Goal: Information Seeking & Learning: Learn about a topic

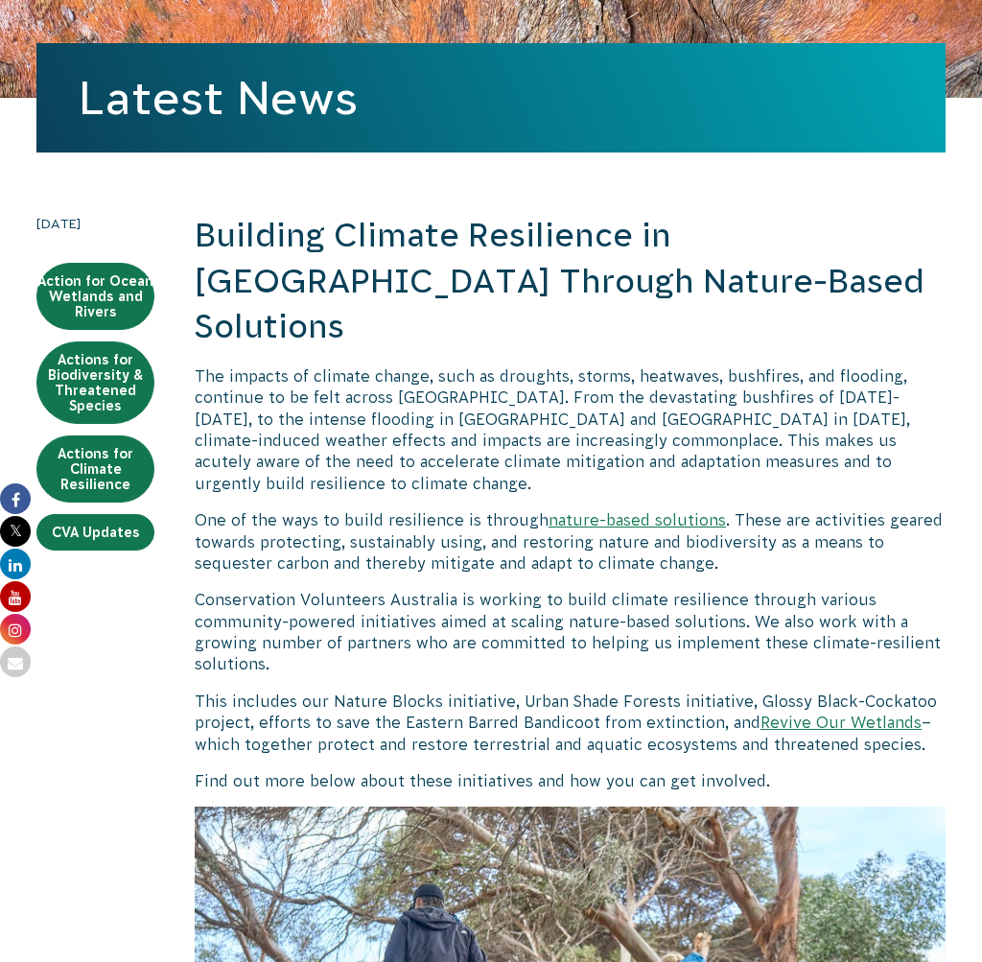
scroll to position [390, 0]
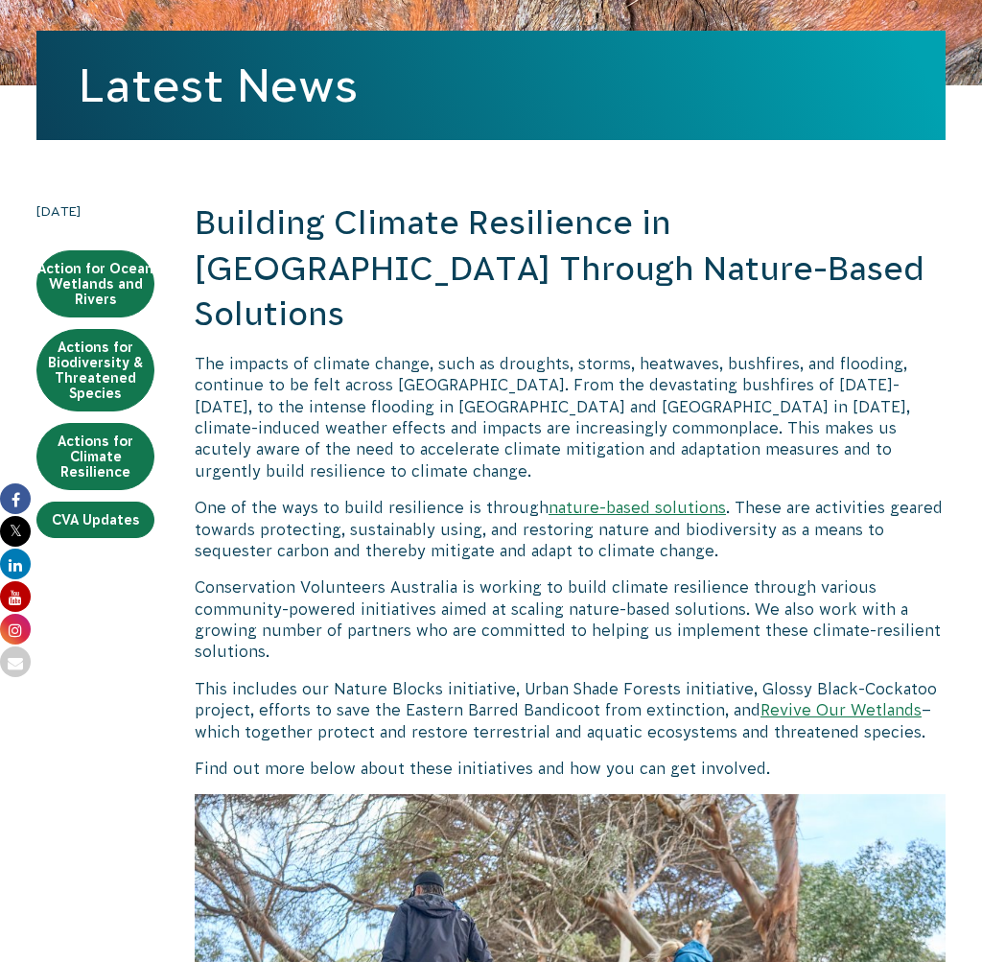
click at [670, 576] on p "Conservation Volunteers Australia is working to build climate resilience throug…" at bounding box center [570, 619] width 751 height 86
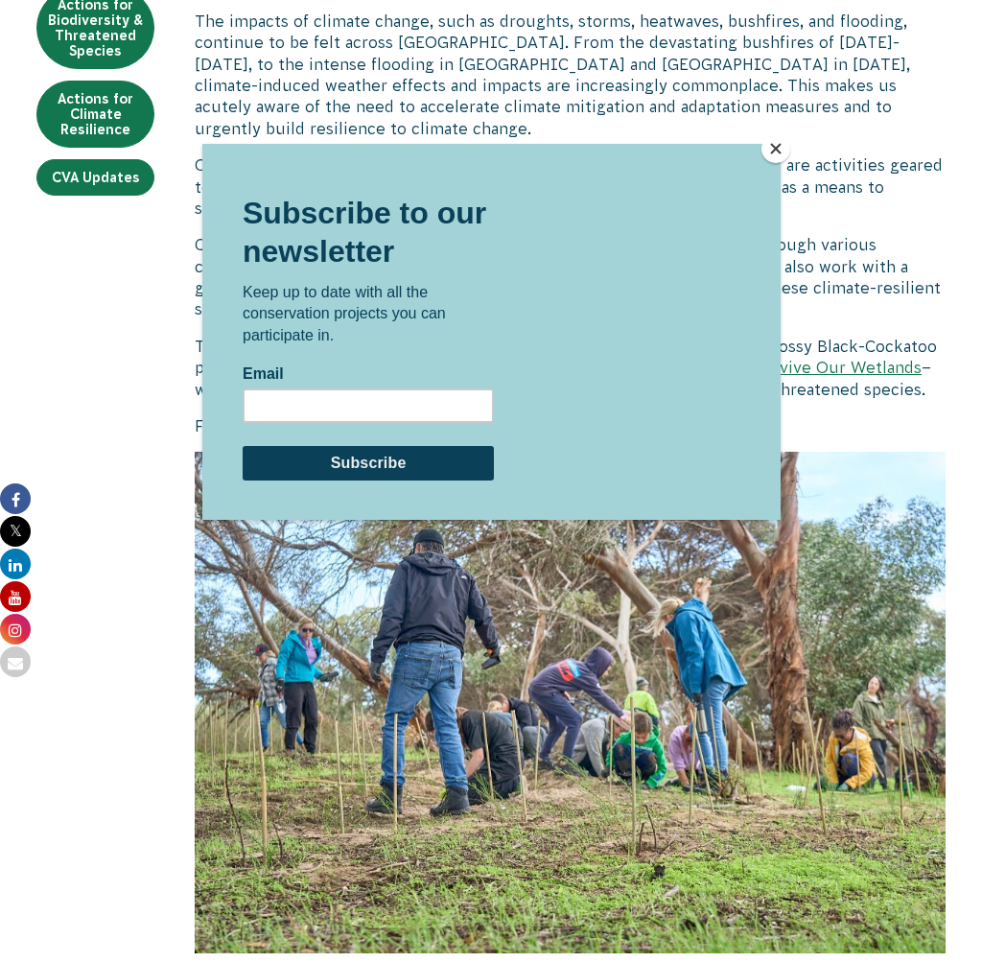
scroll to position [0, 0]
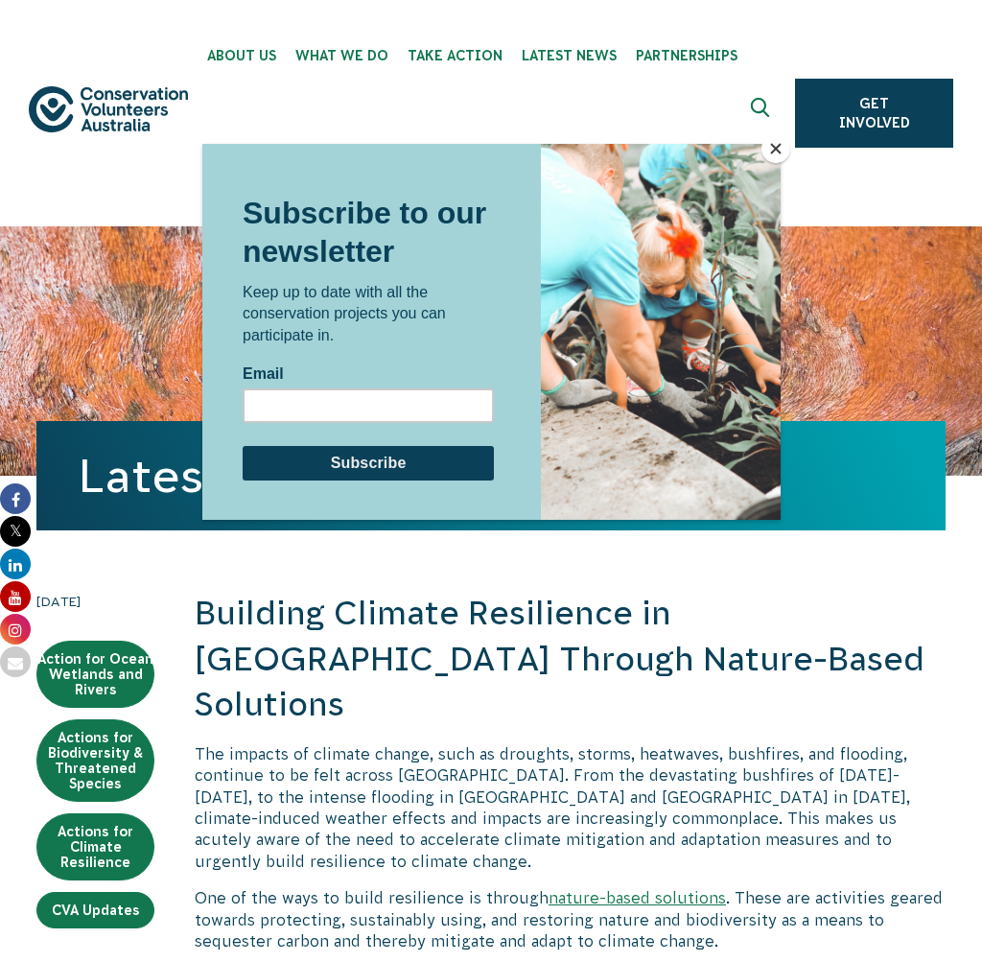
click at [773, 152] on button "Close" at bounding box center [776, 148] width 29 height 29
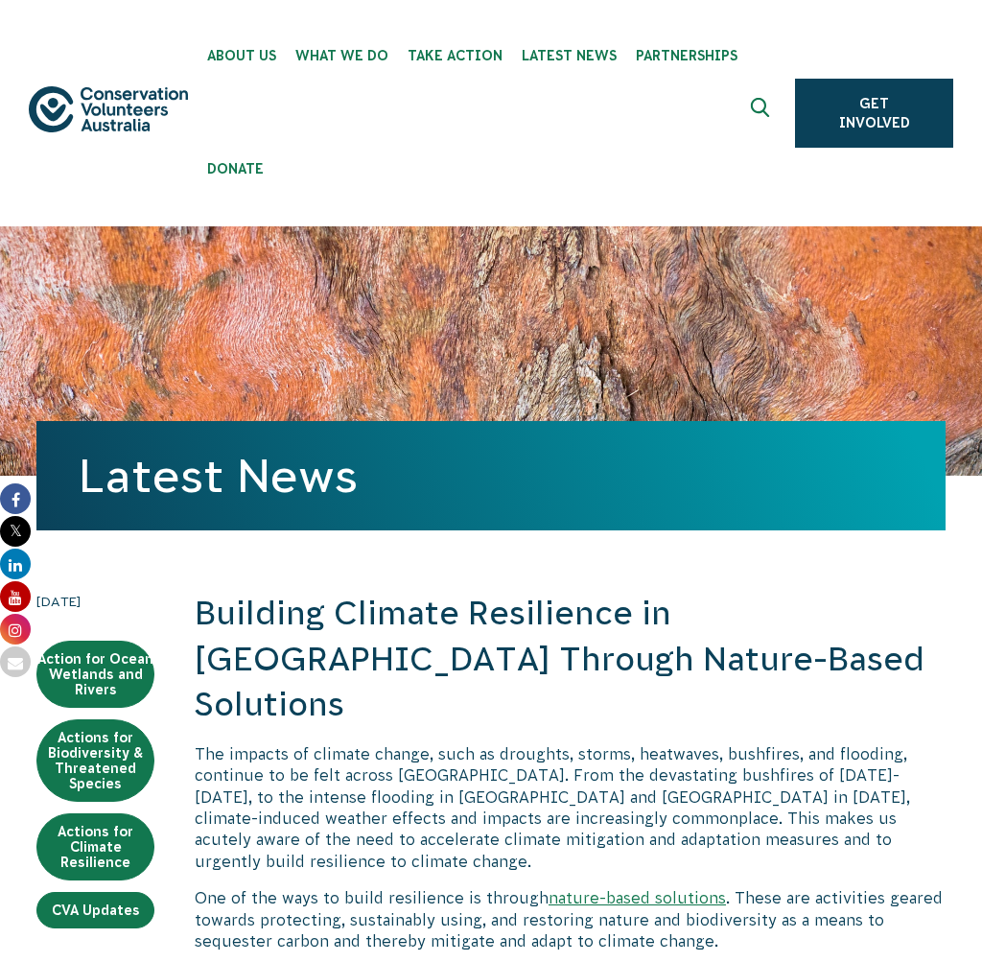
click at [721, 194] on ul "About Us Our Priorities Reconciliation Impact Our Board Our People Careers CVA …" at bounding box center [492, 113] width 589 height 226
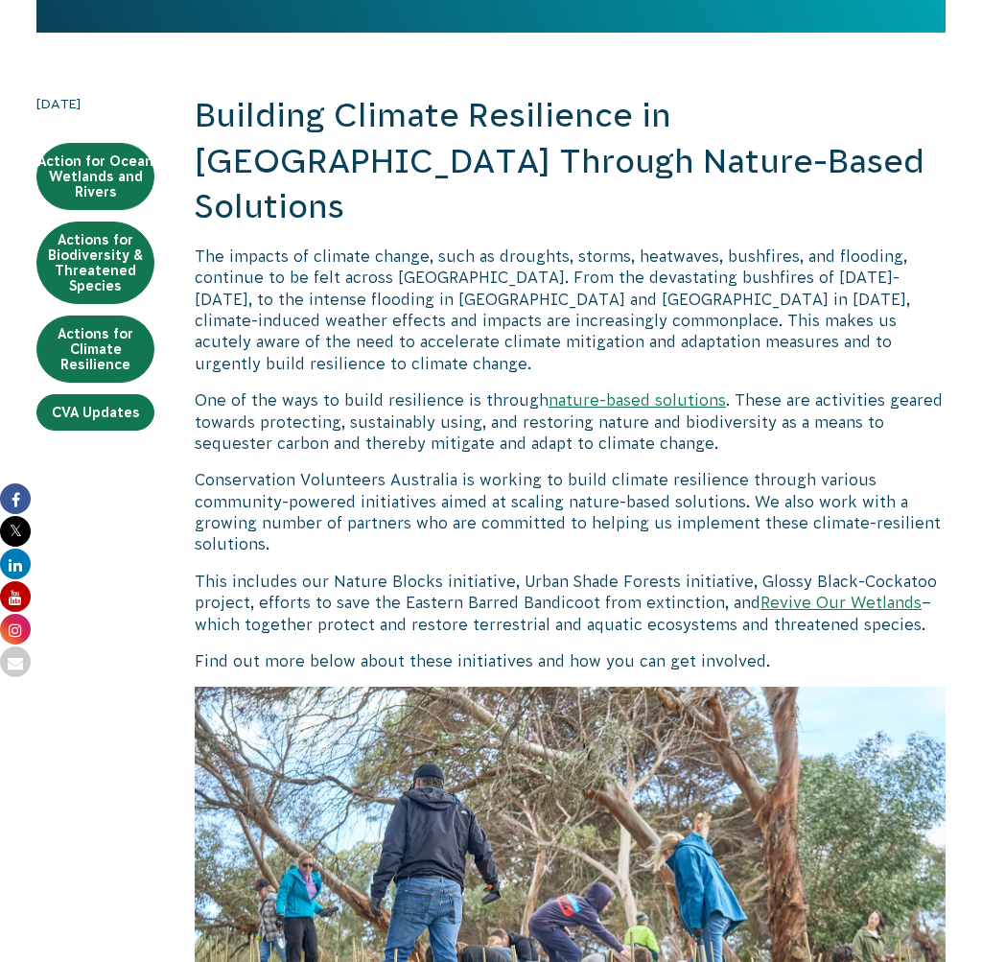
scroll to position [473, 0]
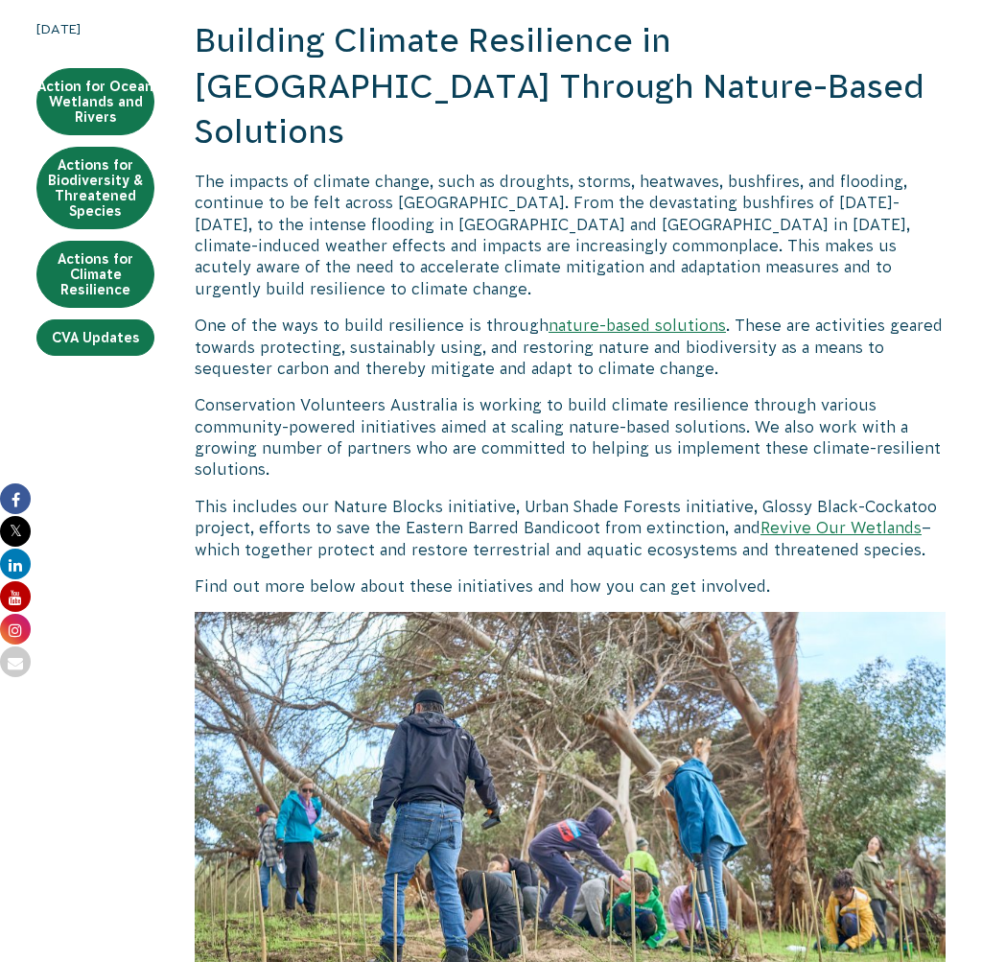
scroll to position [560, 0]
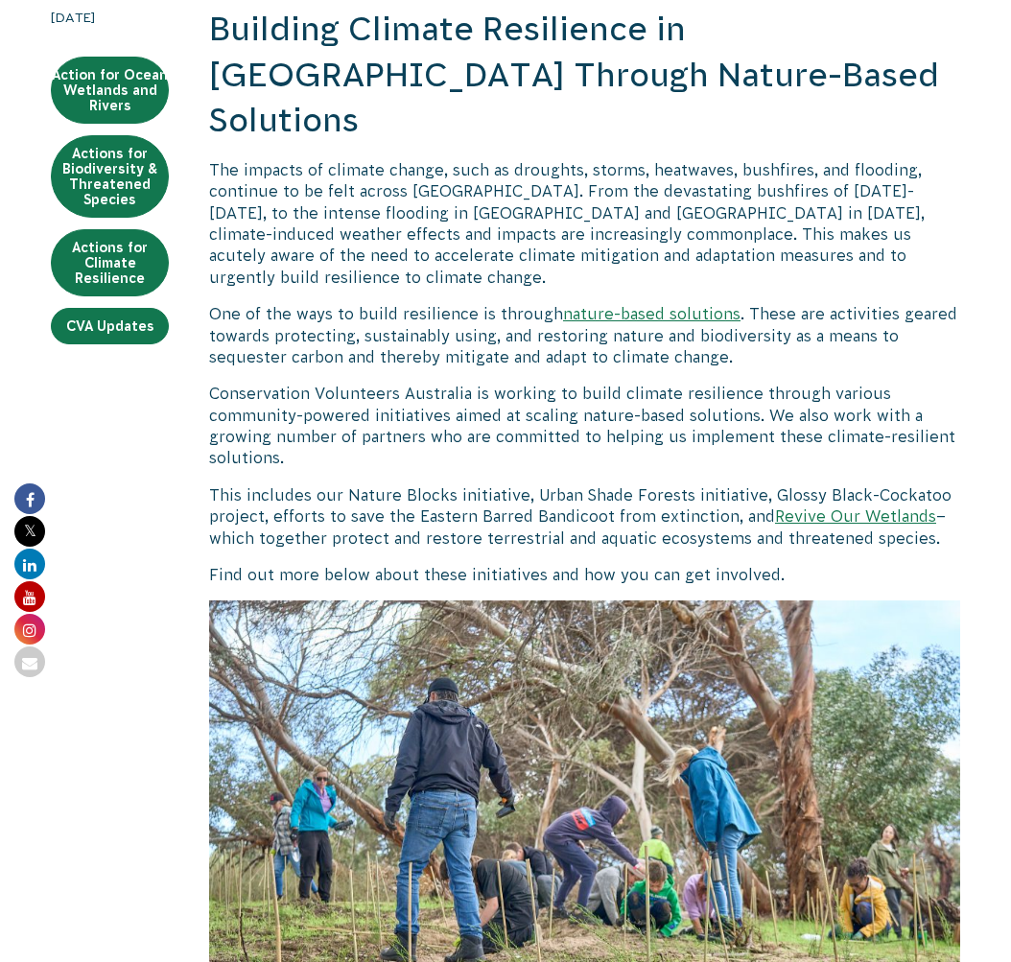
scroll to position [597, 0]
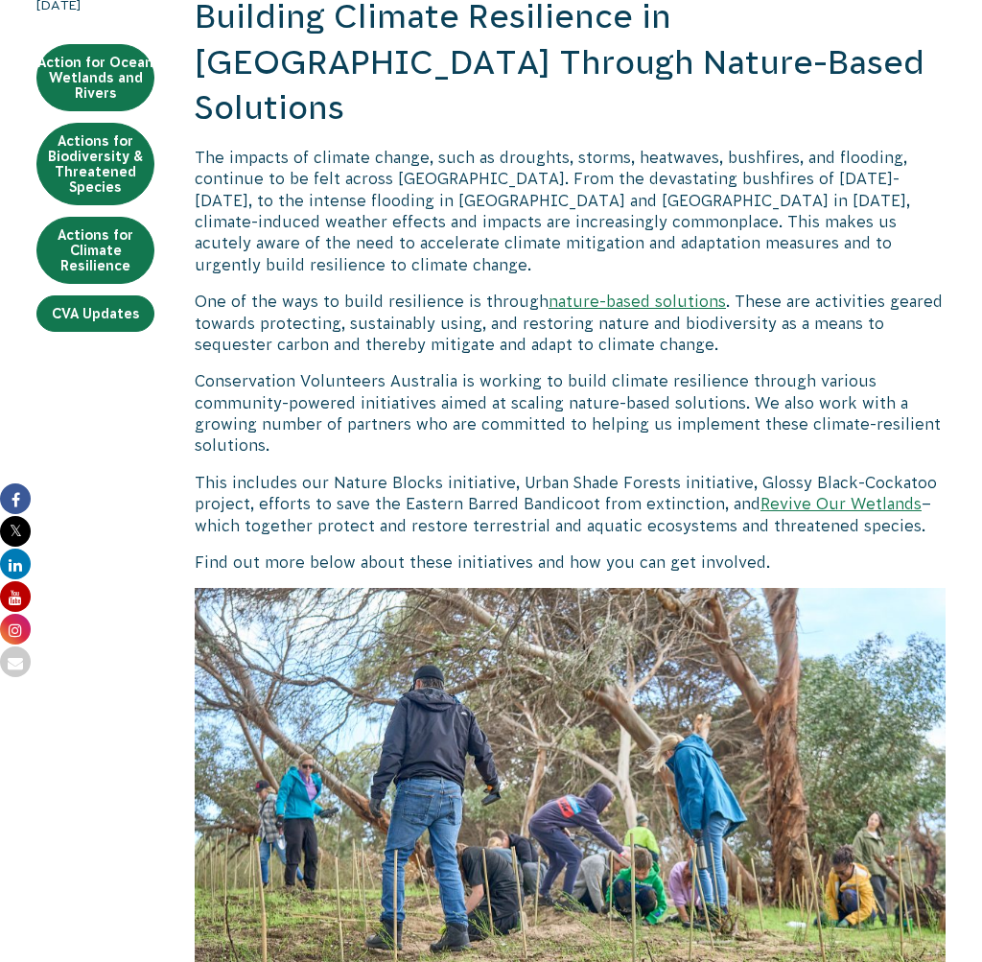
click at [490, 370] on p "Conservation Volunteers Australia is working to build climate resilience throug…" at bounding box center [570, 413] width 751 height 86
click at [348, 291] on p "One of the ways to build resilience is through nature-based solutions . These a…" at bounding box center [570, 323] width 751 height 64
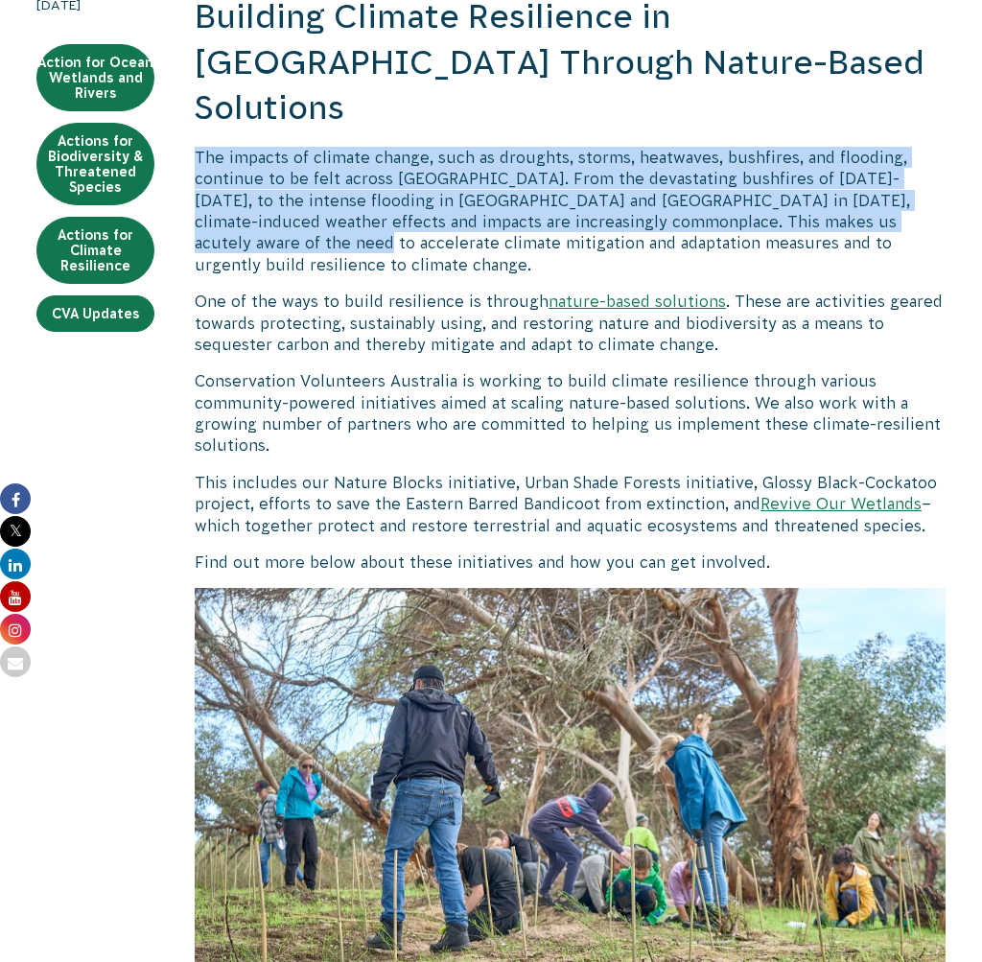
drag, startPoint x: 199, startPoint y: 113, endPoint x: 259, endPoint y: 183, distance: 92.5
click at [259, 183] on p "The impacts of climate change, such as droughts, storms, heatwaves, bushfires, …" at bounding box center [570, 211] width 751 height 129
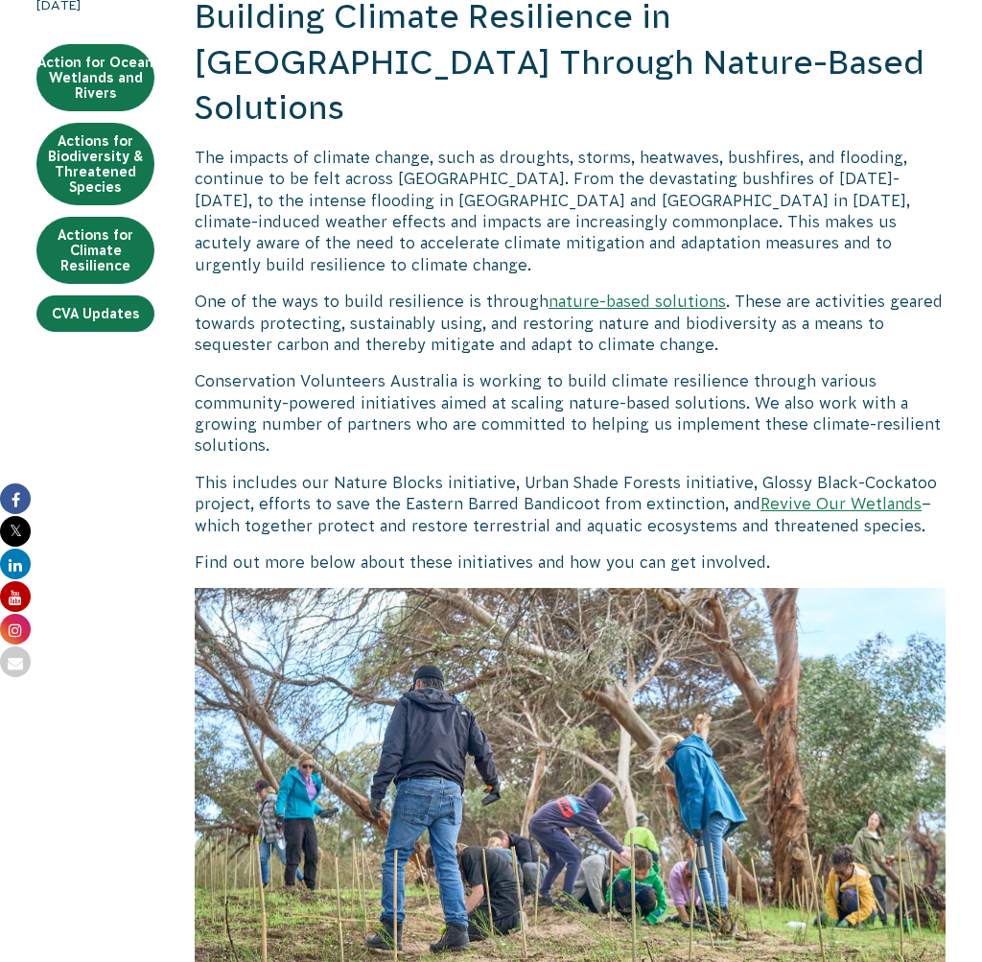
click at [354, 370] on p "Conservation Volunteers Australia is working to build climate resilience throug…" at bounding box center [570, 413] width 751 height 86
click at [945, 170] on p "The impacts of climate change, such as droughts, storms, heatwaves, bushfires, …" at bounding box center [570, 211] width 751 height 129
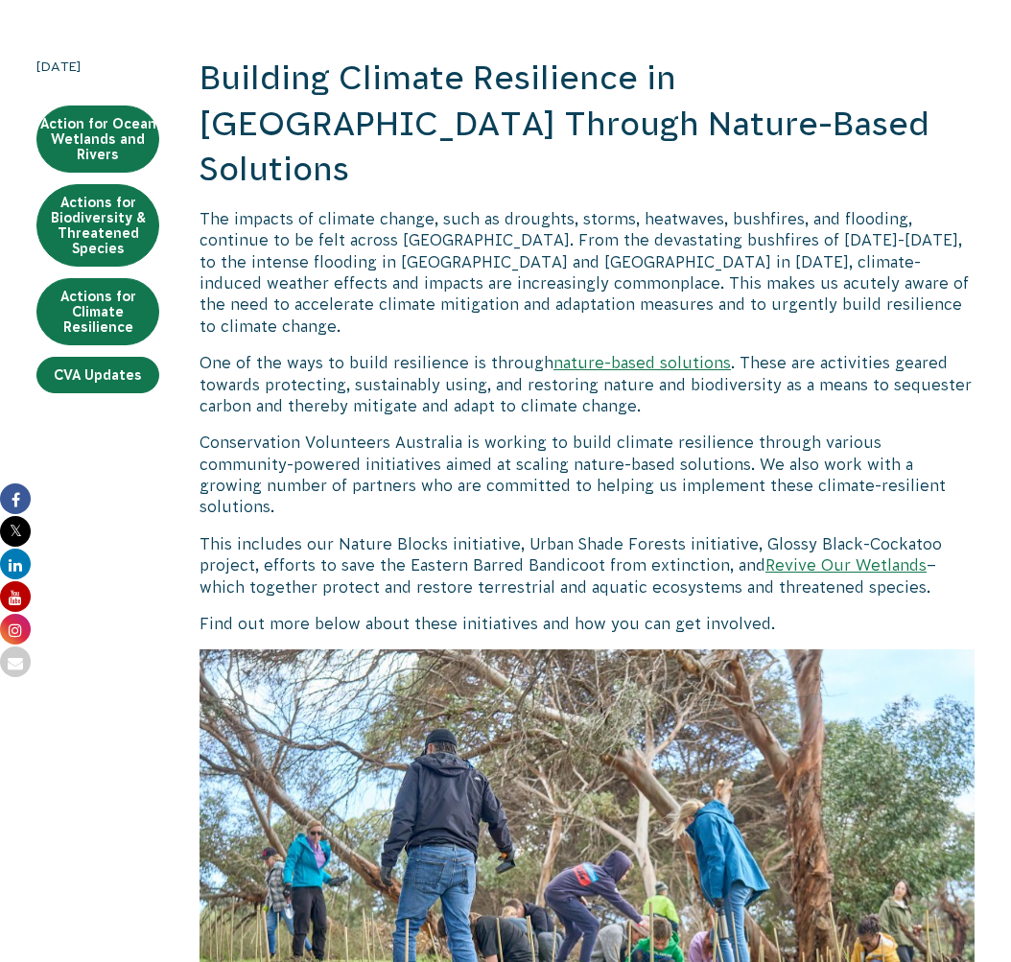
scroll to position [488, 0]
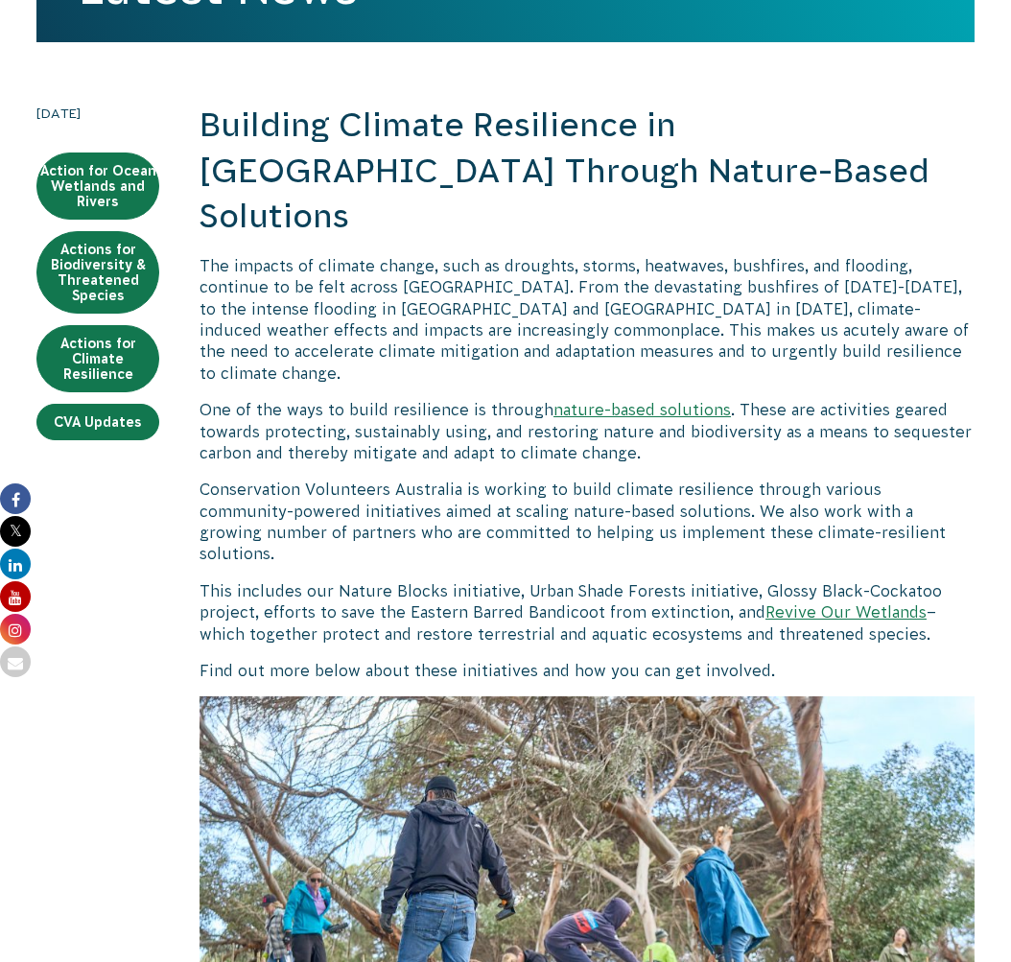
click at [357, 255] on p "The impacts of climate change, such as droughts, storms, heatwaves, bushfires, …" at bounding box center [587, 319] width 775 height 129
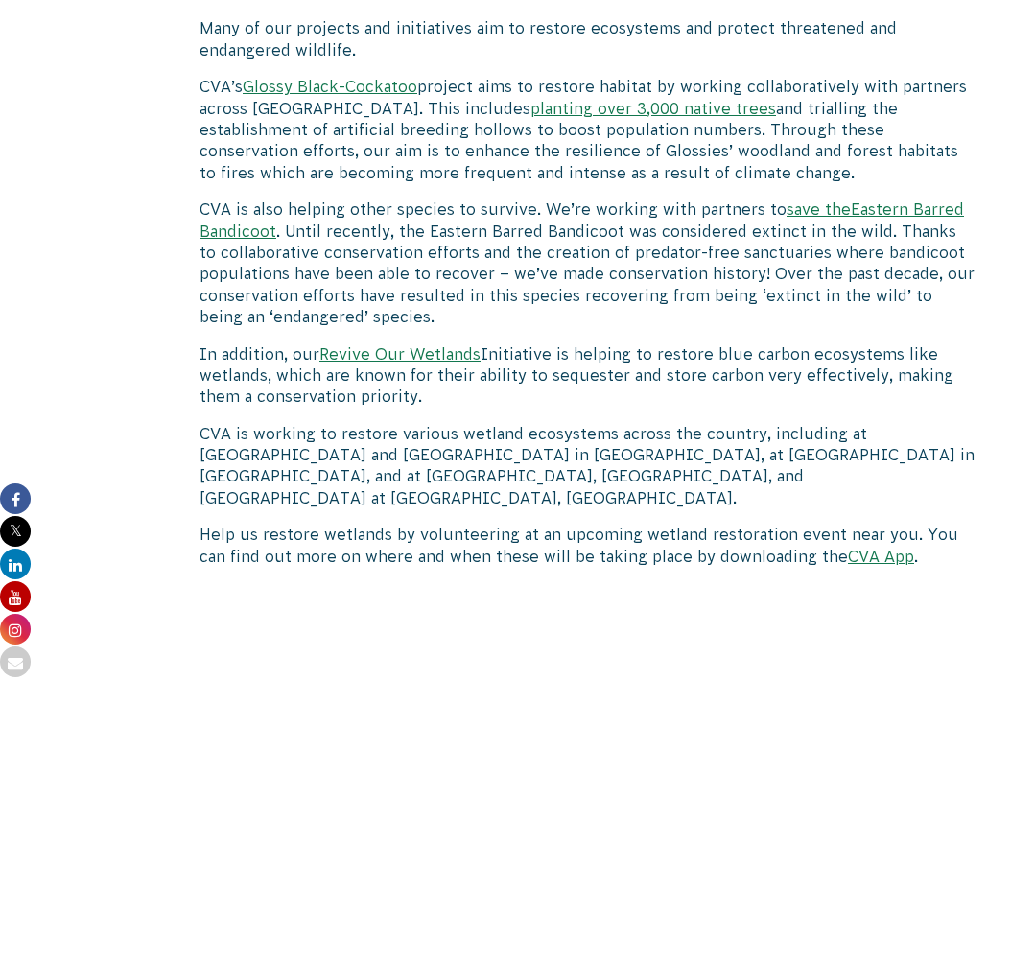
scroll to position [4642, 0]
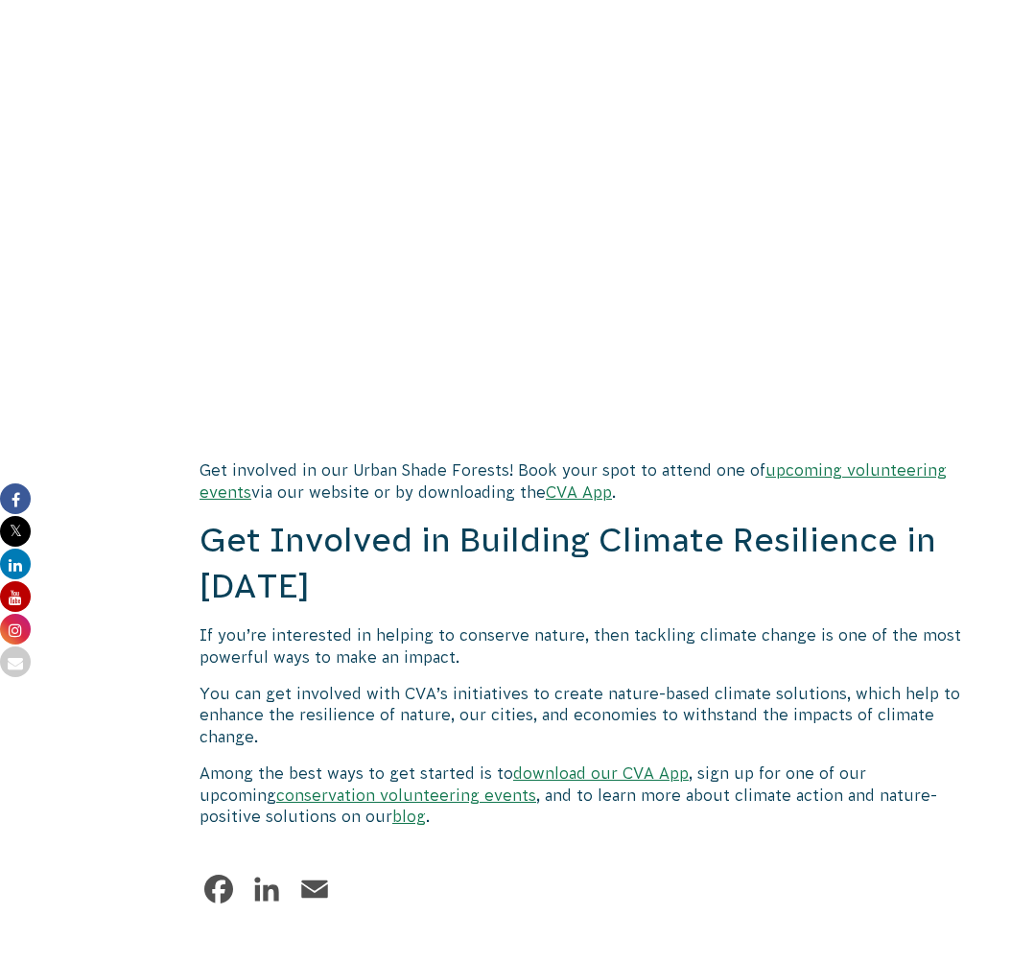
scroll to position [5195, 0]
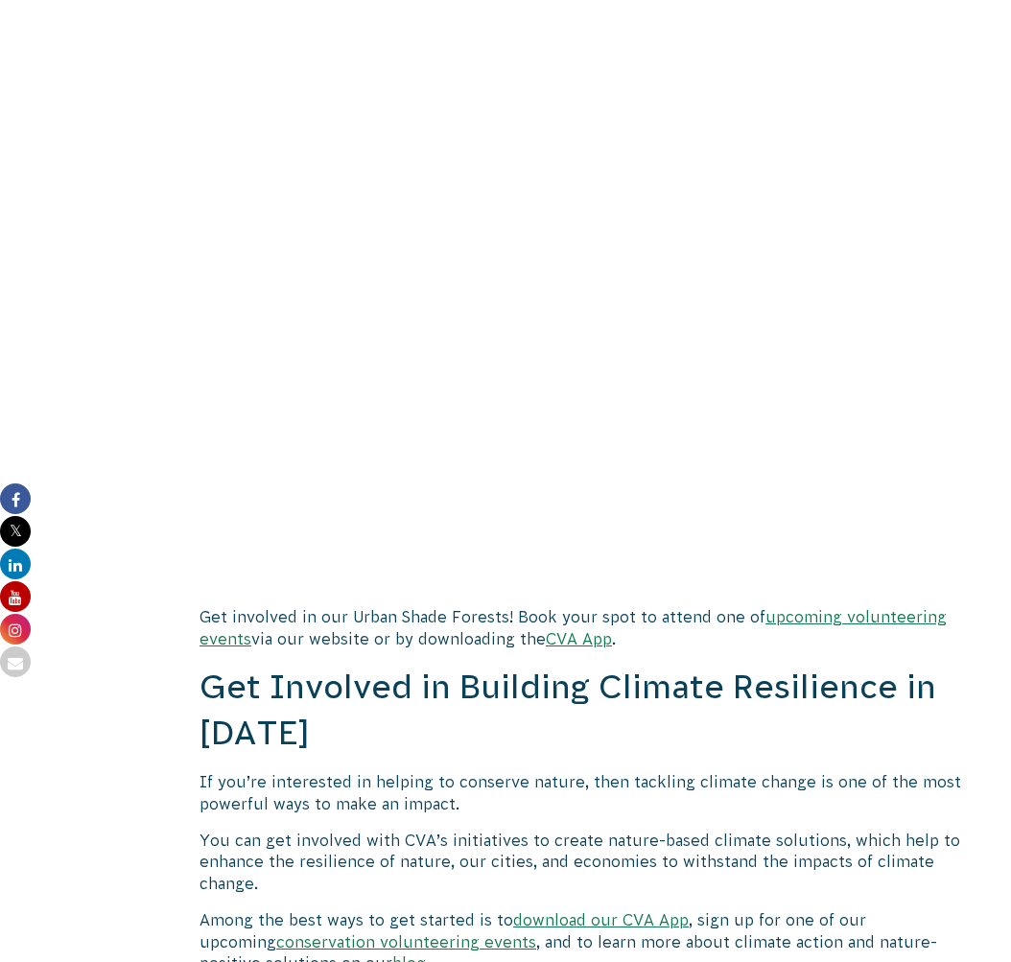
scroll to position [4938, 0]
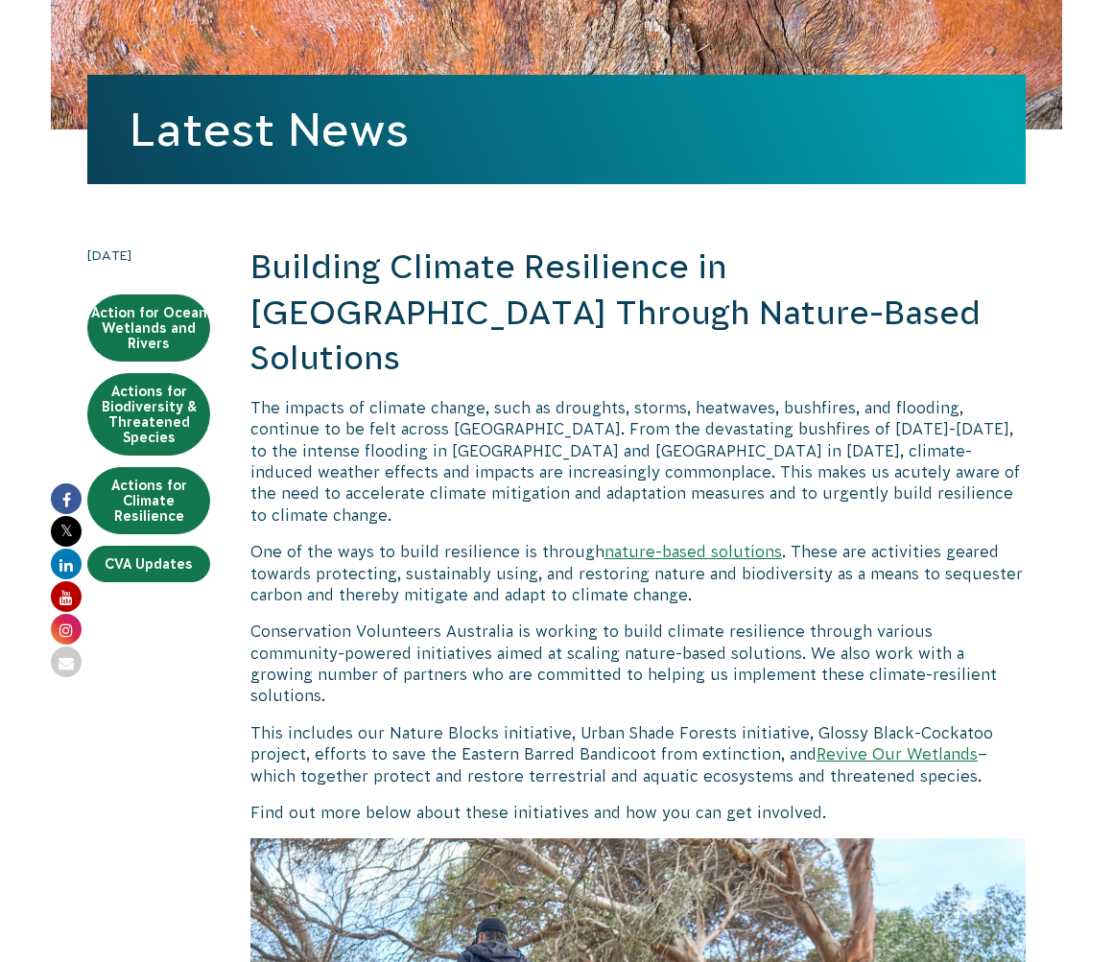
scroll to position [0, 0]
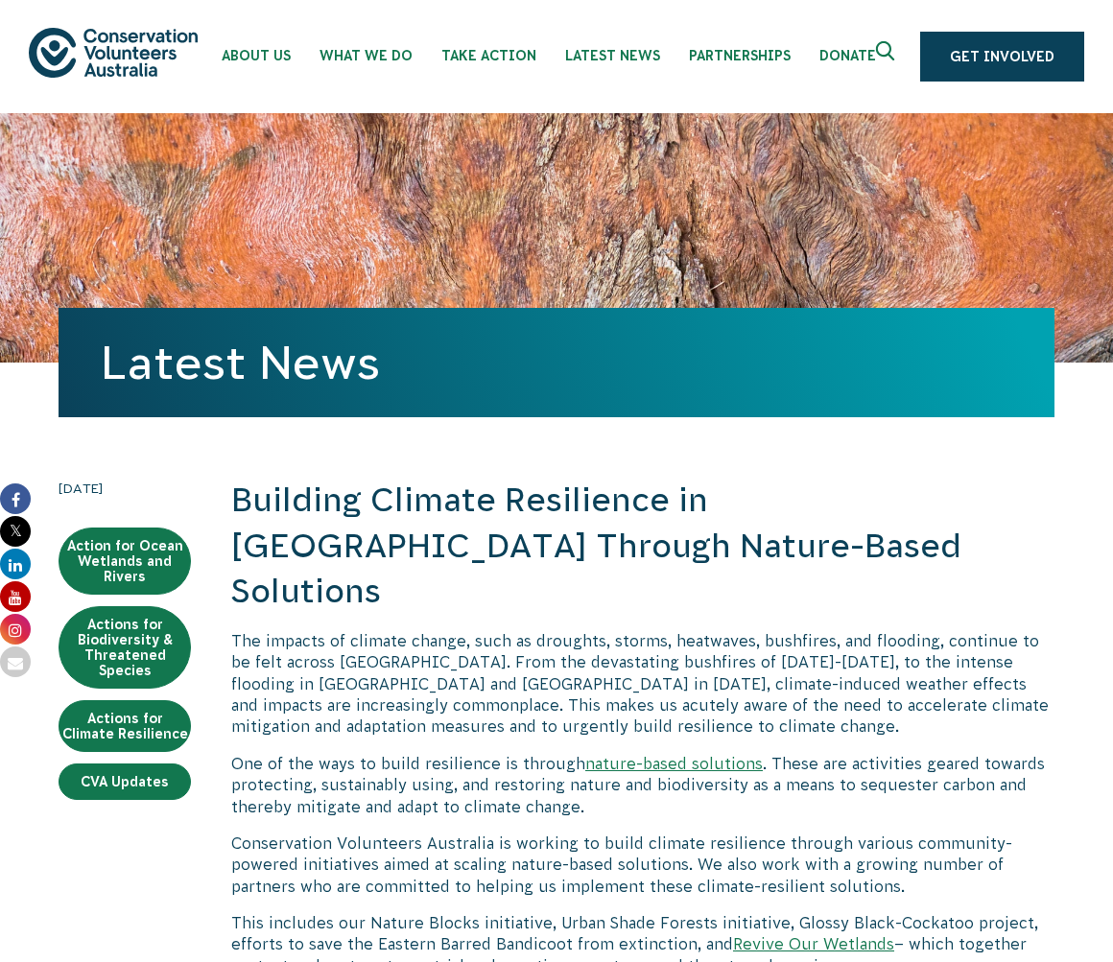
click at [424, 517] on h2 "Building Climate Resilience in [GEOGRAPHIC_DATA] Through Nature-Based Solutions" at bounding box center [642, 546] width 823 height 137
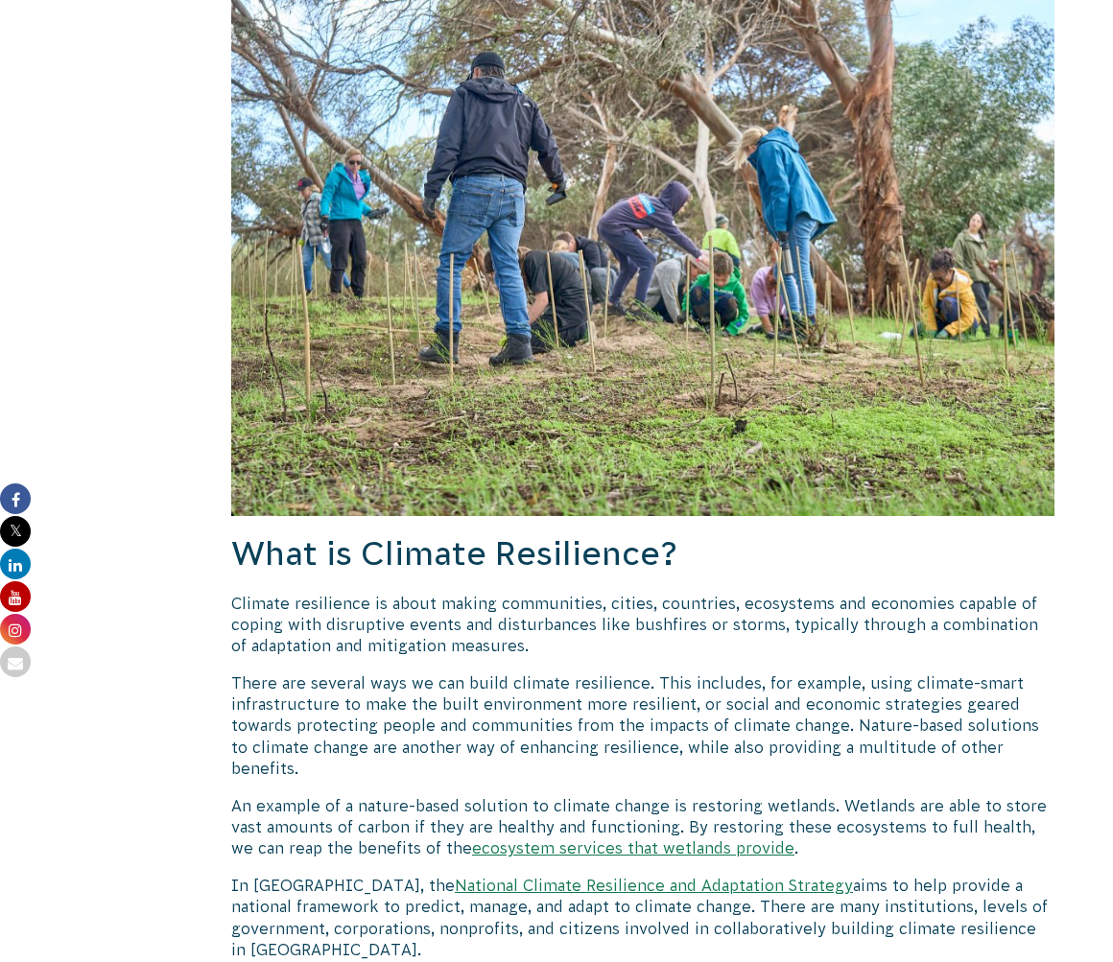
scroll to position [1160, 0]
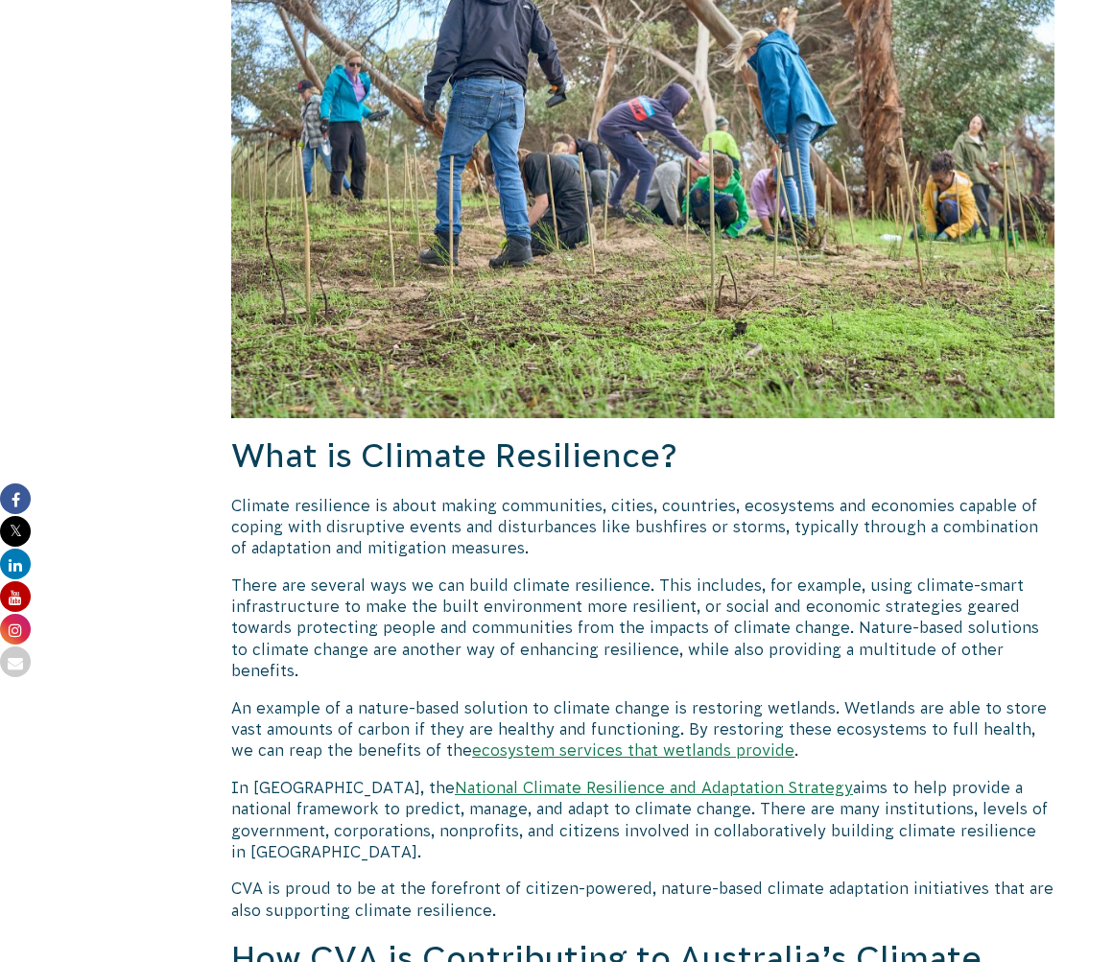
click at [624, 575] on p "There are several ways we can build climate resilience. This includes, for exam…" at bounding box center [642, 628] width 823 height 107
